Goal: Task Accomplishment & Management: Manage account settings

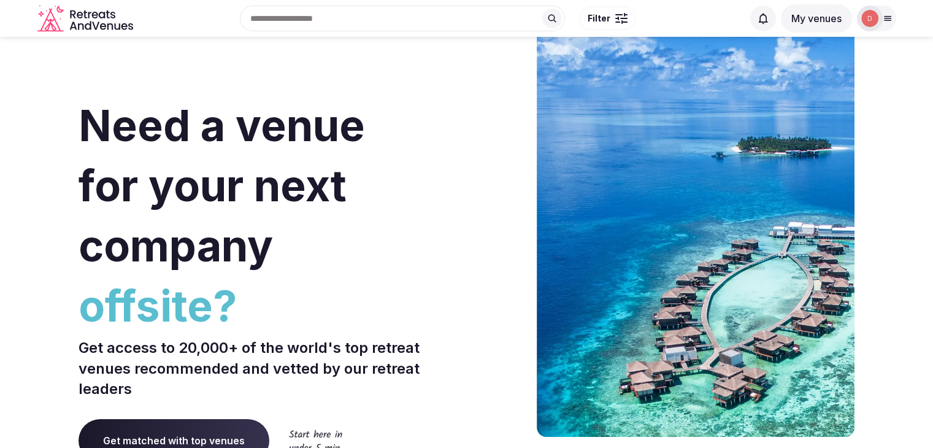
click at [873, 24] on img at bounding box center [869, 18] width 17 height 17
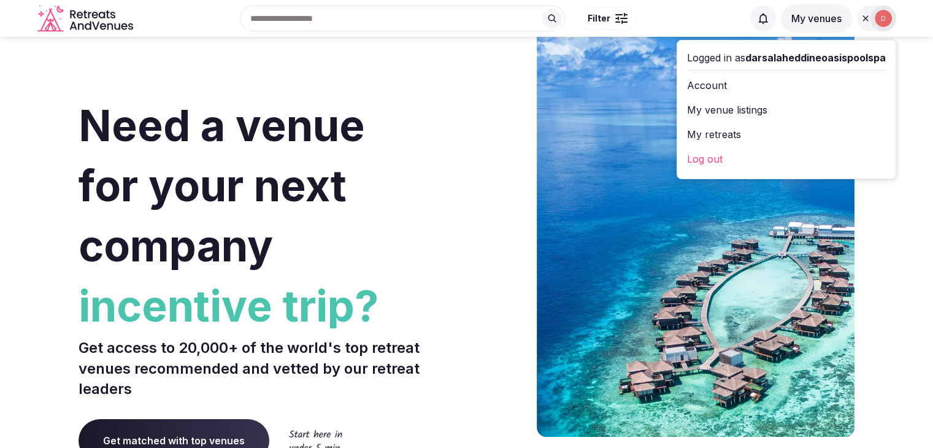
click at [730, 111] on link "My venue listings" at bounding box center [786, 110] width 199 height 20
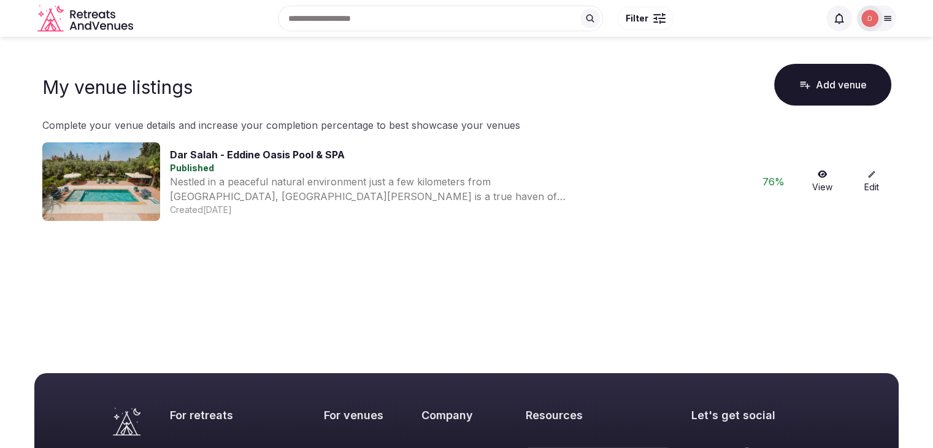
click at [258, 177] on div "Nestled in a peaceful natural environment just a few kilometers from [GEOGRAPHI…" at bounding box center [369, 188] width 399 height 29
click at [831, 181] on link "View" at bounding box center [822, 181] width 39 height 23
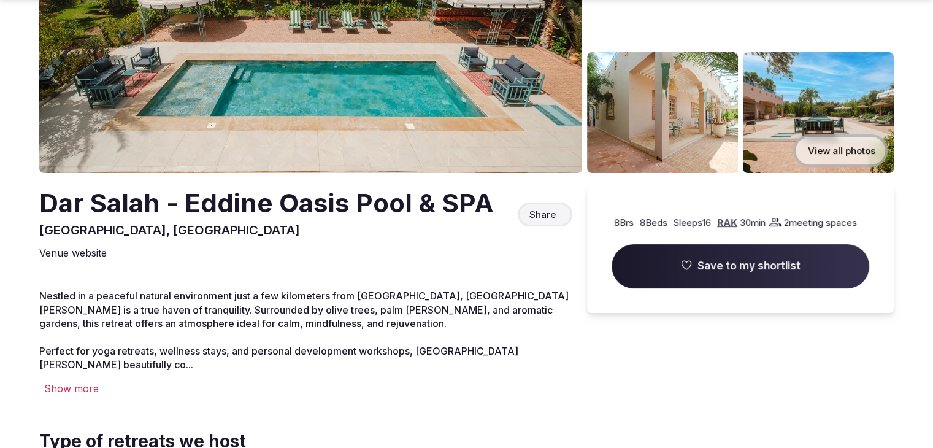
scroll to position [201, 0]
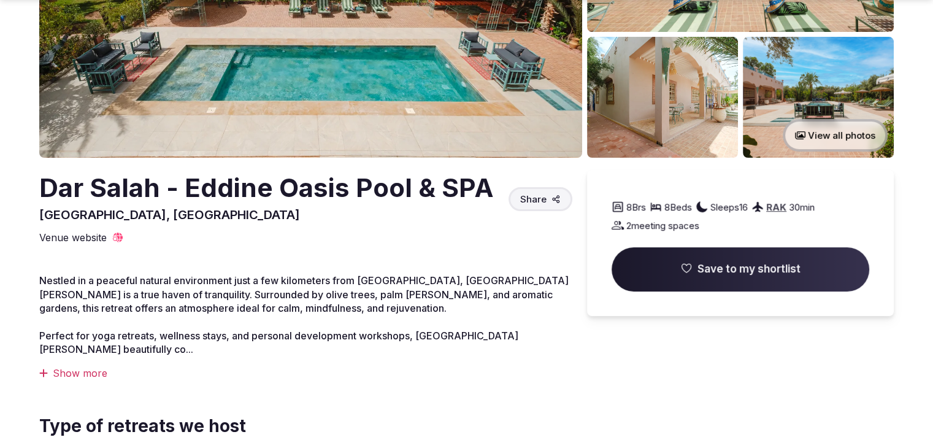
click at [68, 373] on div "Show more" at bounding box center [305, 372] width 533 height 13
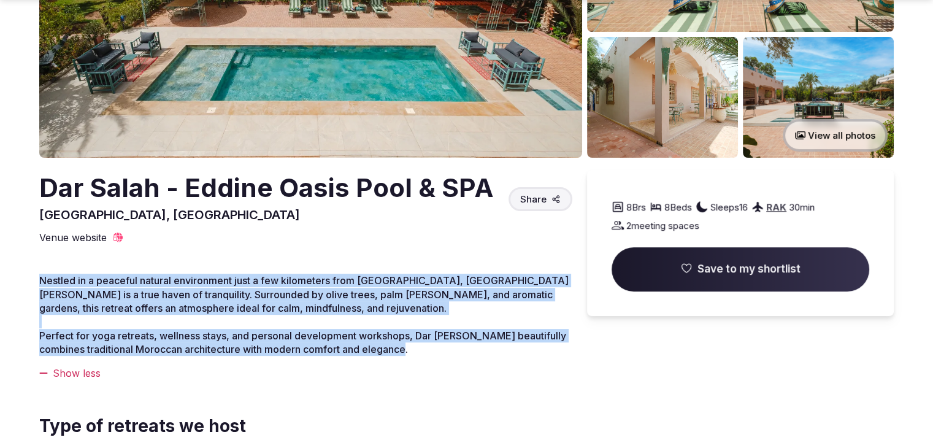
drag, startPoint x: 419, startPoint y: 353, endPoint x: 32, endPoint y: 277, distance: 394.3
copy p "Nestled in a peaceful natural environment just a few kilometers from [GEOGRAPHI…"
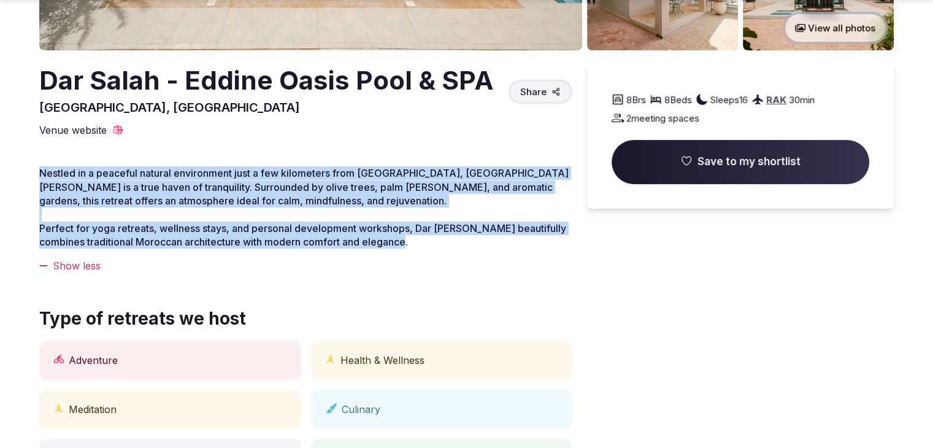
scroll to position [309, 0]
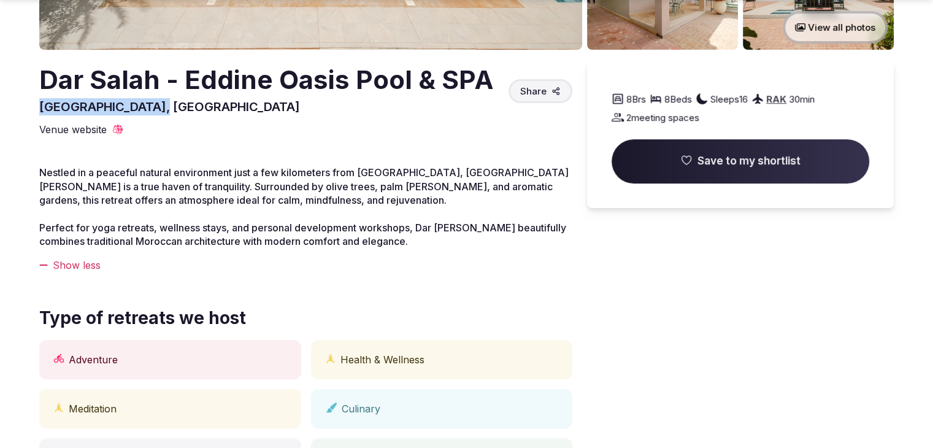
drag, startPoint x: 167, startPoint y: 109, endPoint x: 29, endPoint y: 102, distance: 138.1
click at [29, 102] on section "View all photos Dar Salah - Eddine Oasis Pool & SPA [GEOGRAPHIC_DATA], [GEOGRAP…" at bounding box center [466, 389] width 933 height 1322
copy span "[GEOGRAPHIC_DATA], [GEOGRAPHIC_DATA]"
